Goal: Transaction & Acquisition: Purchase product/service

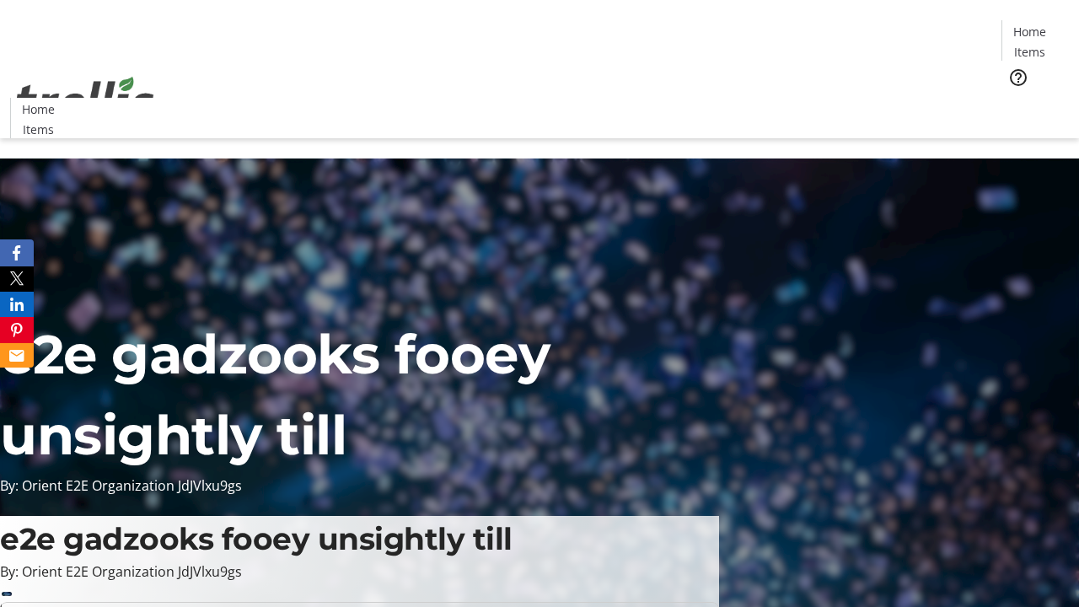
click at [1015, 98] on span "Tickets" at bounding box center [1035, 107] width 40 height 18
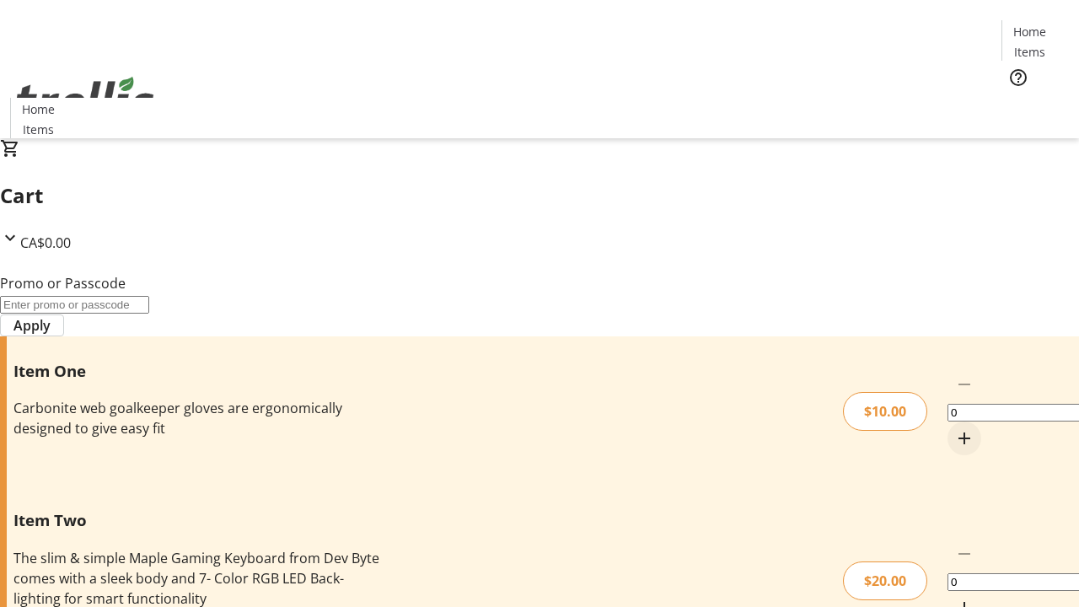
click at [954, 428] on mat-icon "Increment by one" at bounding box center [964, 438] width 20 height 20
type input "1"
